Goal: Task Accomplishment & Management: Manage account settings

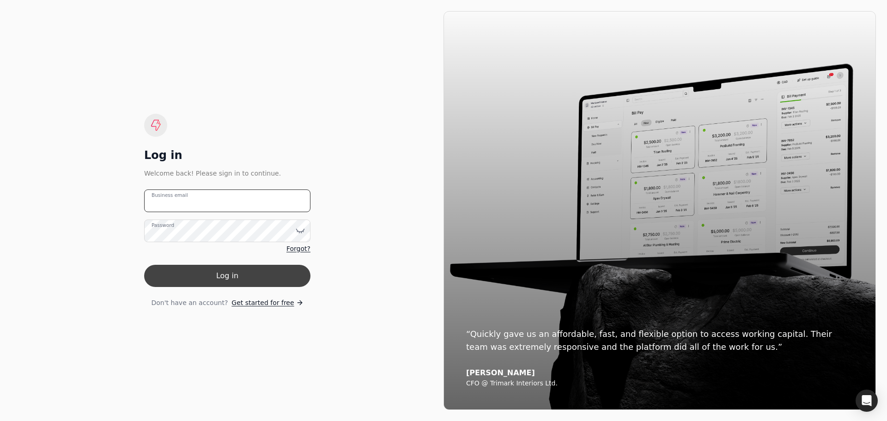
type email "[EMAIL_ADDRESS][DOMAIN_NAME]"
click at [224, 275] on button "Log in" at bounding box center [227, 276] width 166 height 22
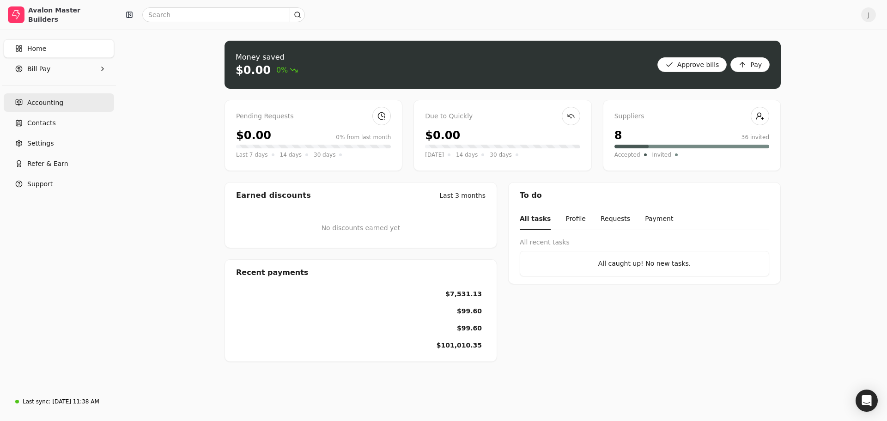
click at [60, 105] on link "Accounting" at bounding box center [59, 102] width 110 height 18
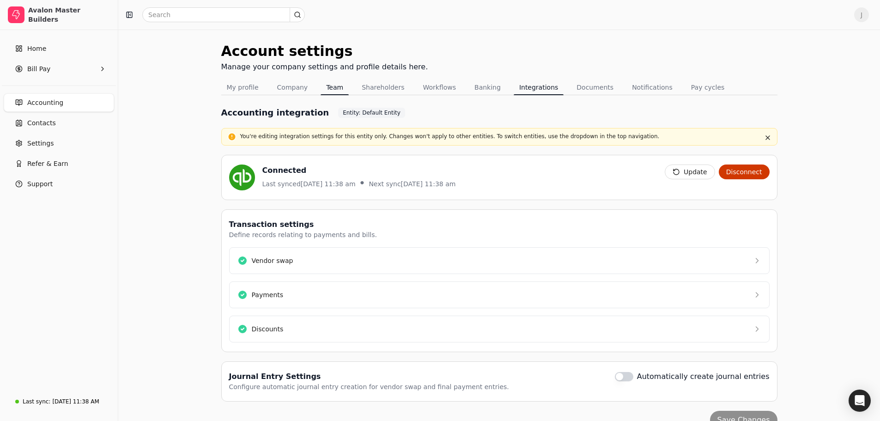
click at [328, 89] on button "Team" at bounding box center [335, 87] width 28 height 15
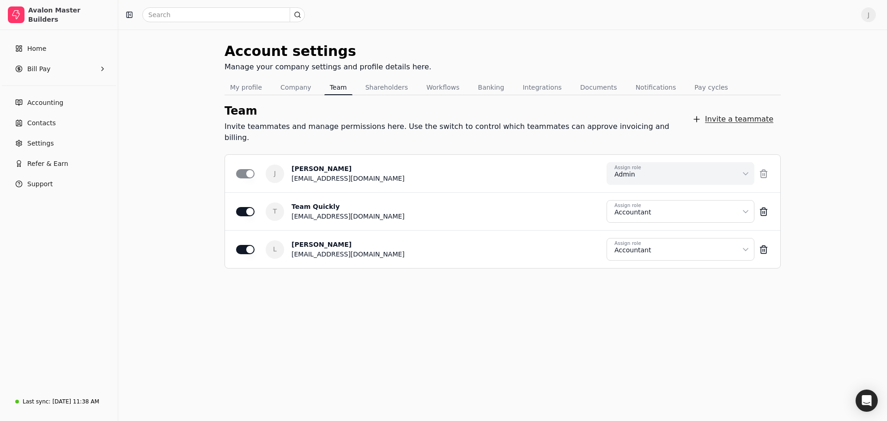
click at [741, 113] on button "Invite a teammate" at bounding box center [733, 119] width 96 height 18
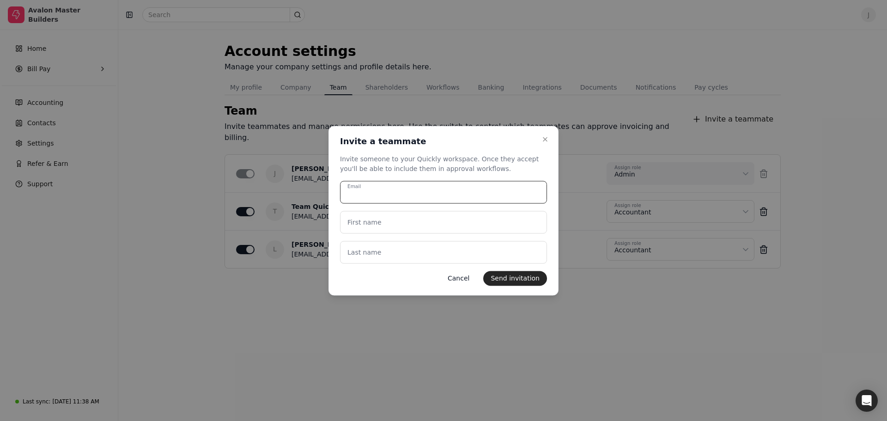
click at [377, 197] on input "Email" at bounding box center [443, 192] width 207 height 23
type input "[EMAIL_ADDRESS][DOMAIN_NAME]"
click at [486, 225] on name "First name" at bounding box center [443, 222] width 207 height 23
type name "Accounts"
click at [437, 252] on name "Last name" at bounding box center [443, 252] width 207 height 23
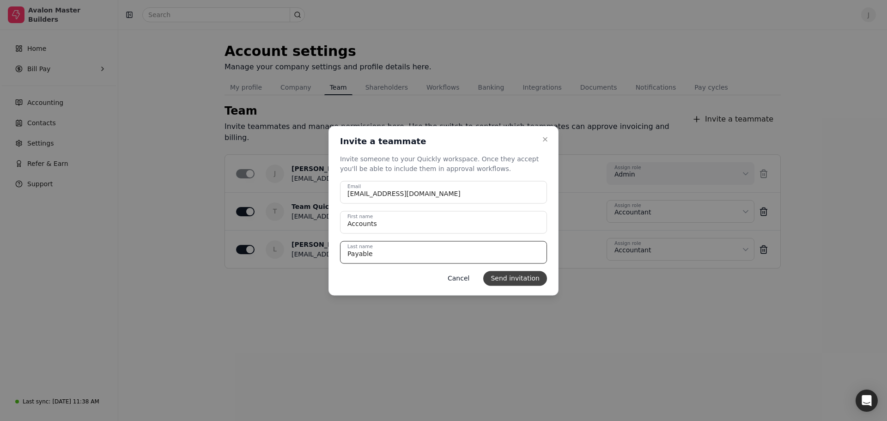
type name "Payable"
click at [532, 281] on button "Send invitation" at bounding box center [515, 278] width 64 height 15
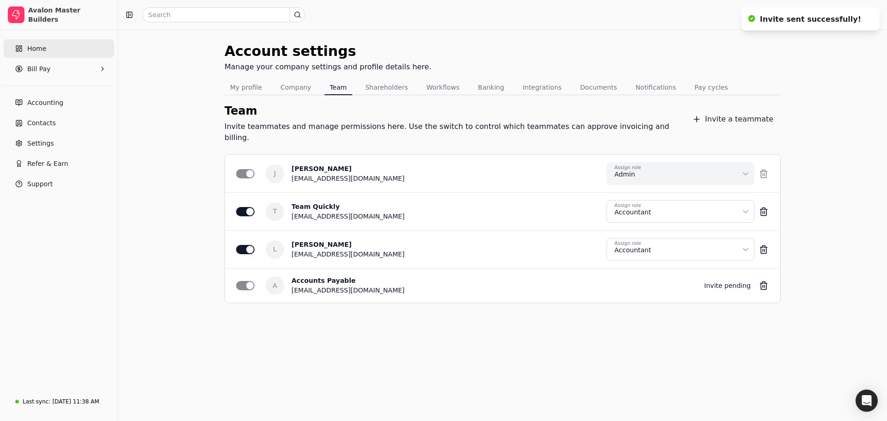
click at [53, 47] on link "Home" at bounding box center [59, 48] width 110 height 18
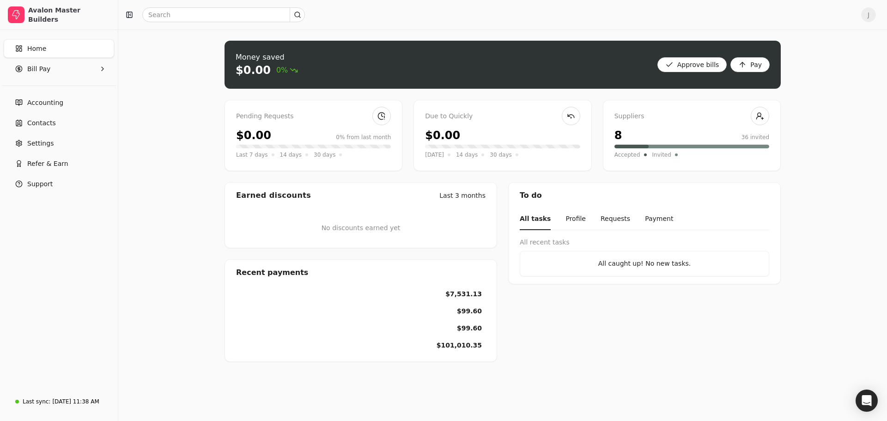
click at [293, 67] on div "Money saved $0.00 0% Approve bills Pay" at bounding box center [503, 65] width 556 height 48
